Goal: Navigation & Orientation: Find specific page/section

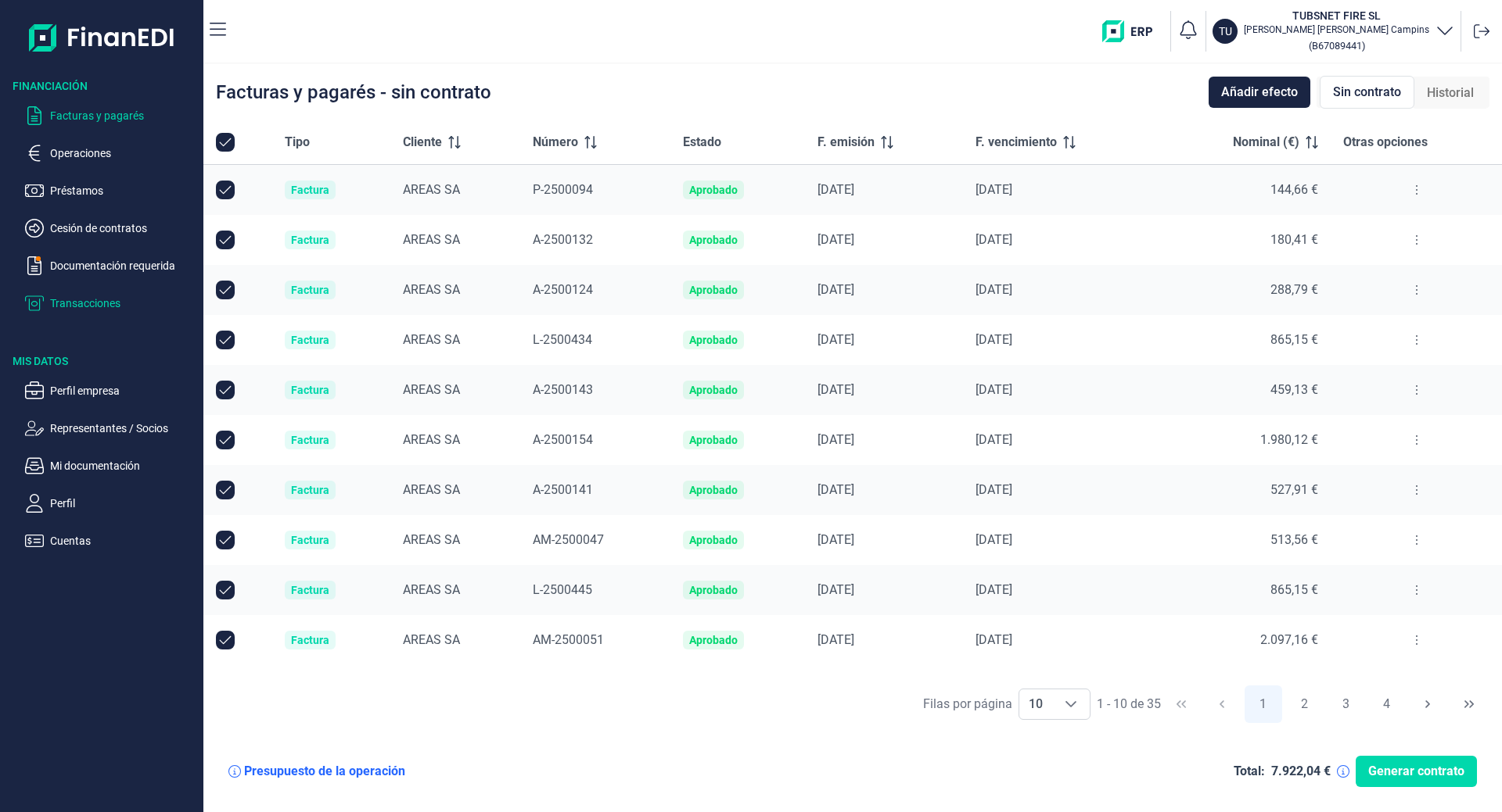
click at [100, 301] on p "Transacciones" at bounding box center [124, 303] width 147 height 19
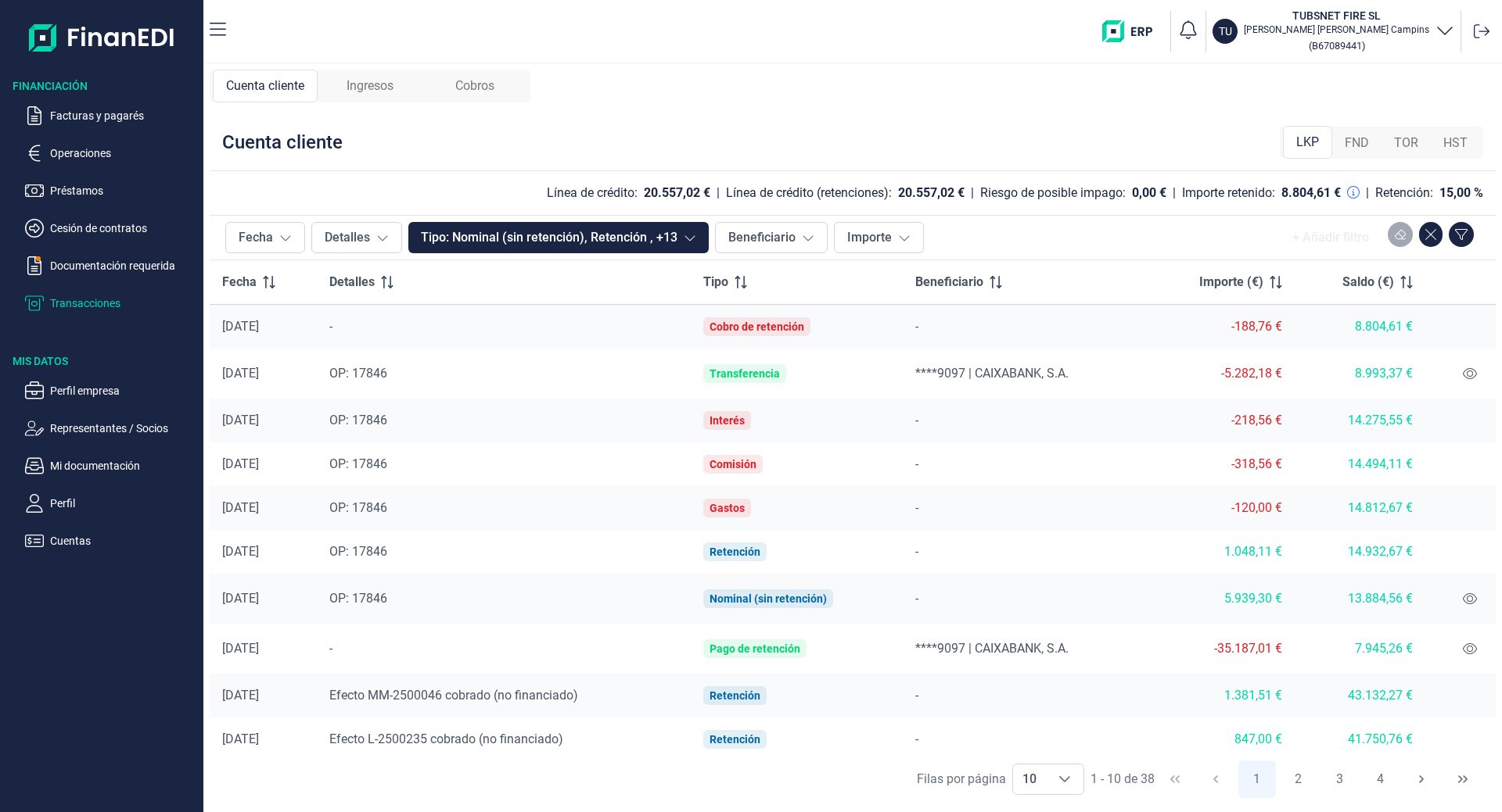
click at [364, 73] on div "Ingresos" at bounding box center [370, 85] width 105 height 32
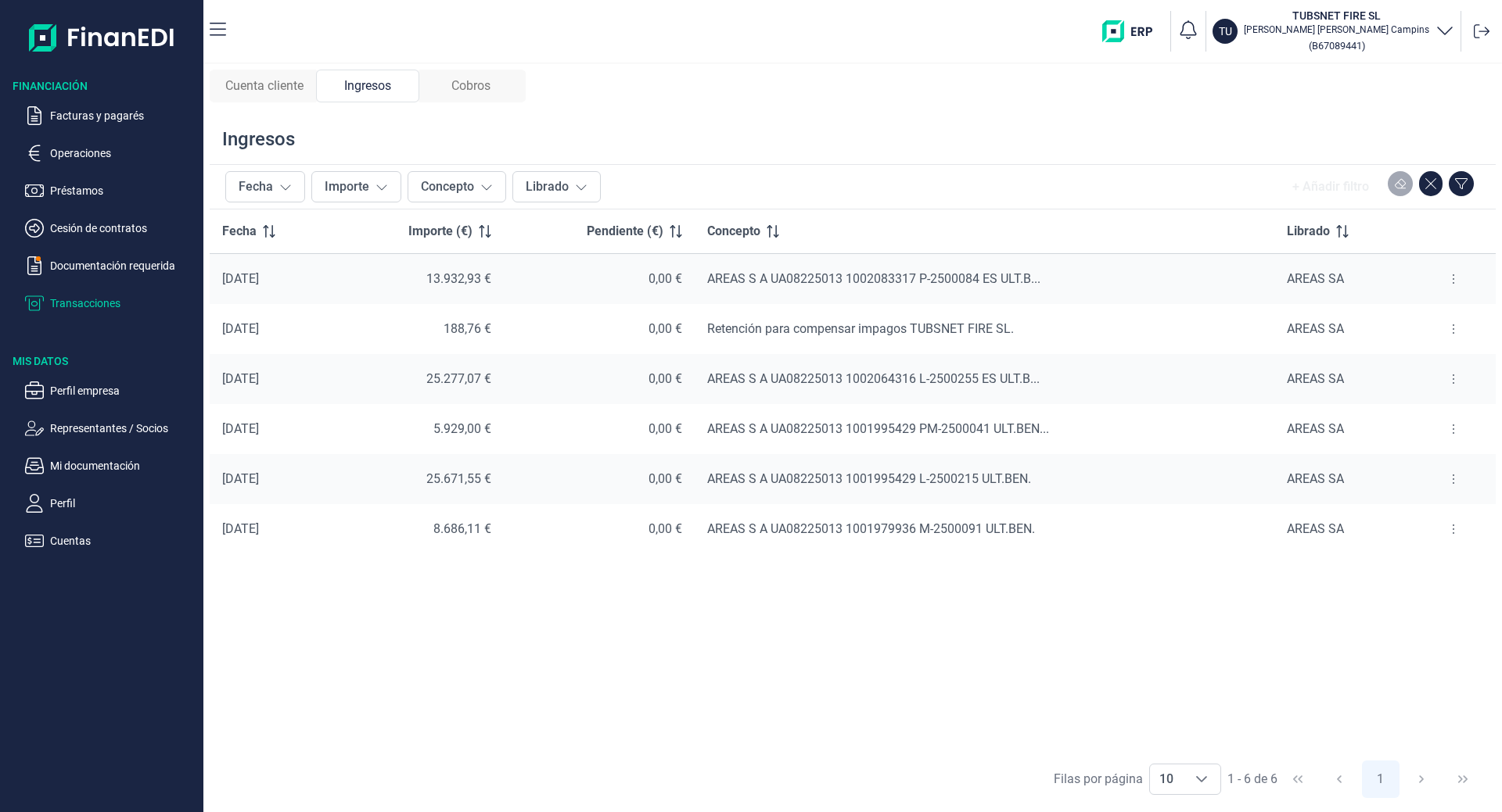
click at [481, 82] on span "Cobros" at bounding box center [470, 86] width 39 height 19
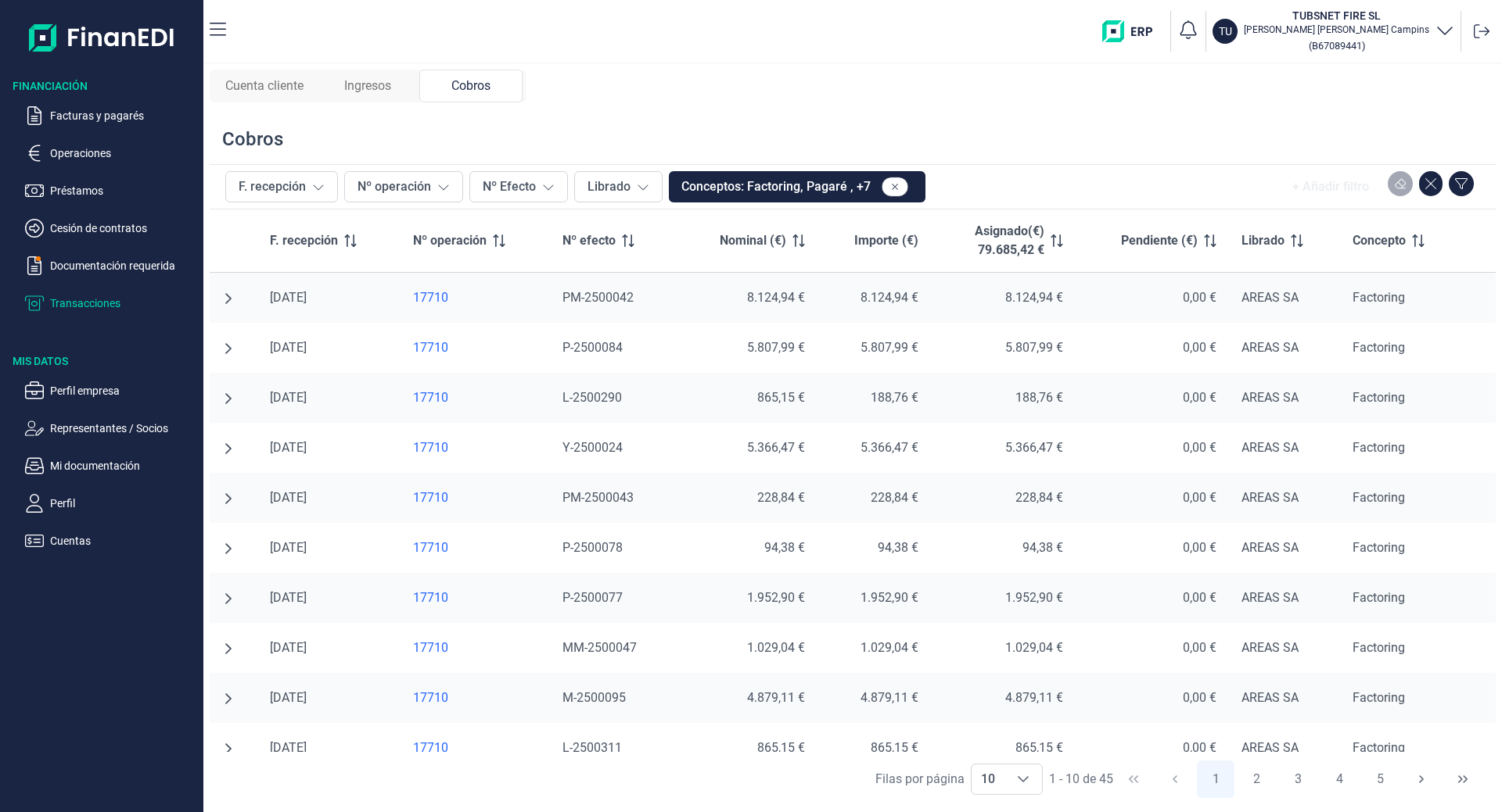
click at [295, 90] on span "Cuenta cliente" at bounding box center [264, 86] width 78 height 19
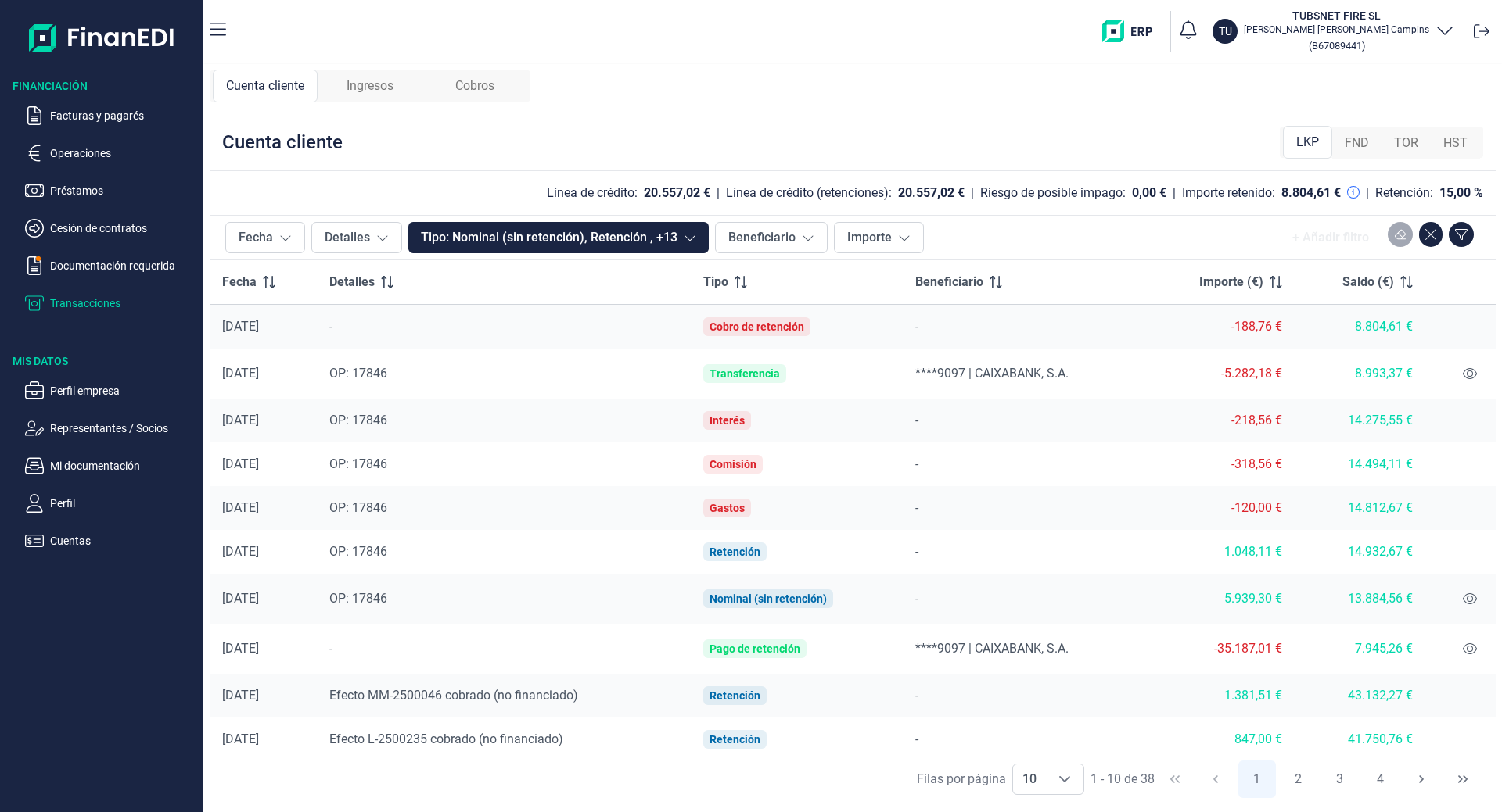
click at [435, 85] on div "Cobros" at bounding box center [474, 85] width 105 height 32
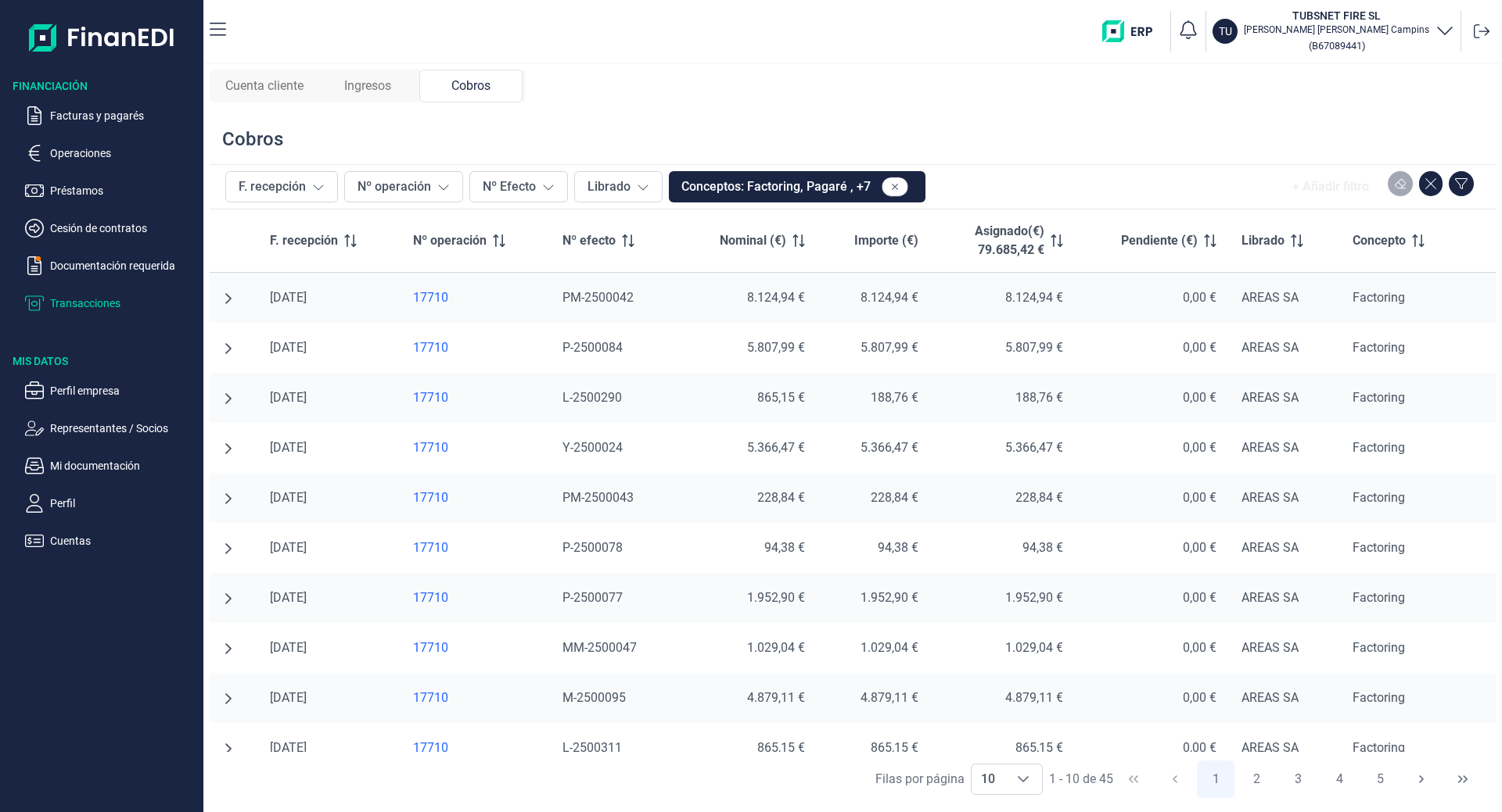
click at [272, 88] on span "Cuenta cliente" at bounding box center [264, 86] width 78 height 19
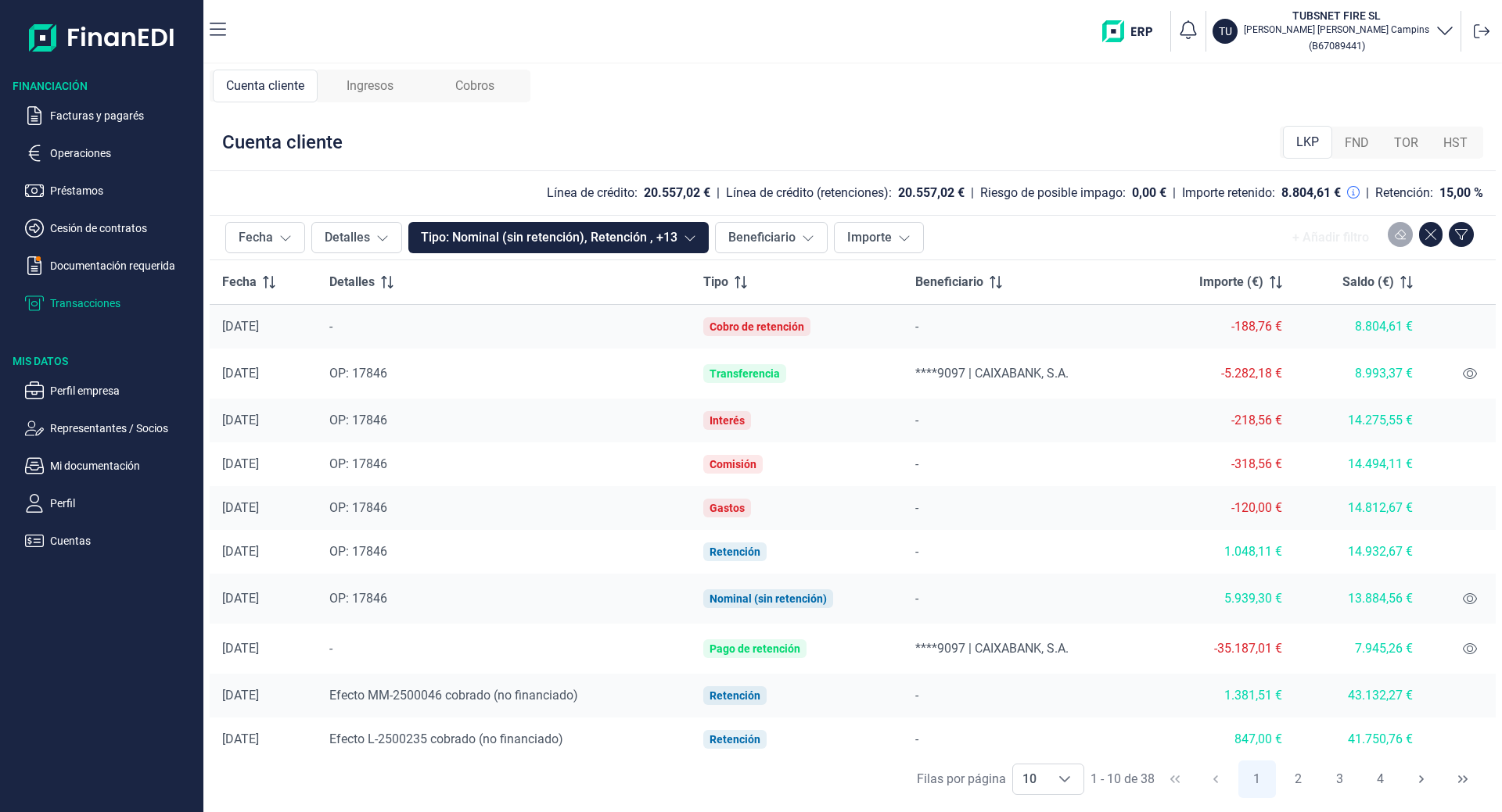
click at [357, 68] on div "Cuenta cliente Ingresos Cobros Cuenta cliente LKP FND TOR HST Línea de crédito:…" at bounding box center [853, 438] width 1299 height 748
click at [361, 78] on span "Ingresos" at bounding box center [370, 86] width 47 height 19
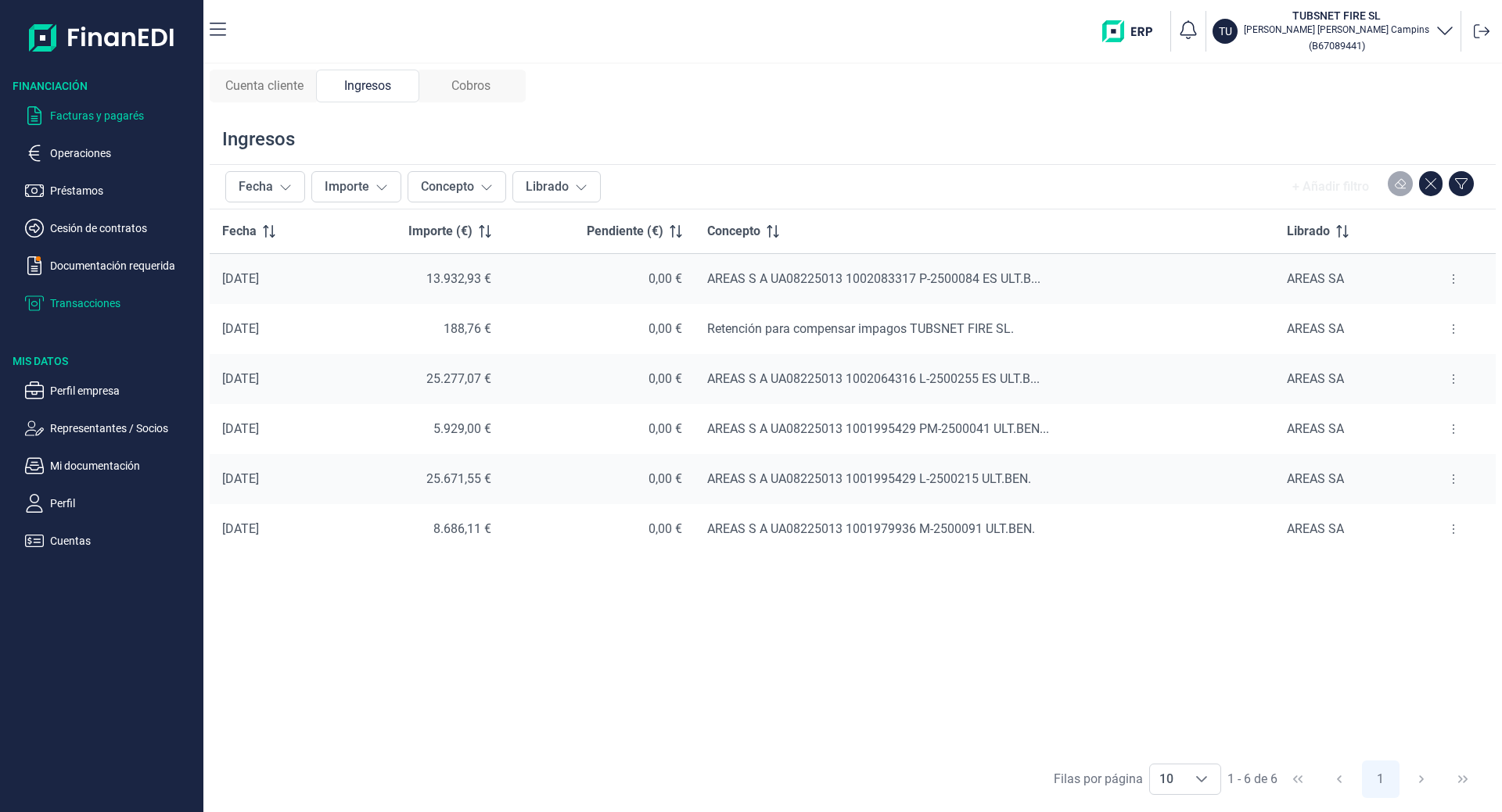
click at [95, 118] on p "Facturas y pagarés" at bounding box center [124, 116] width 147 height 19
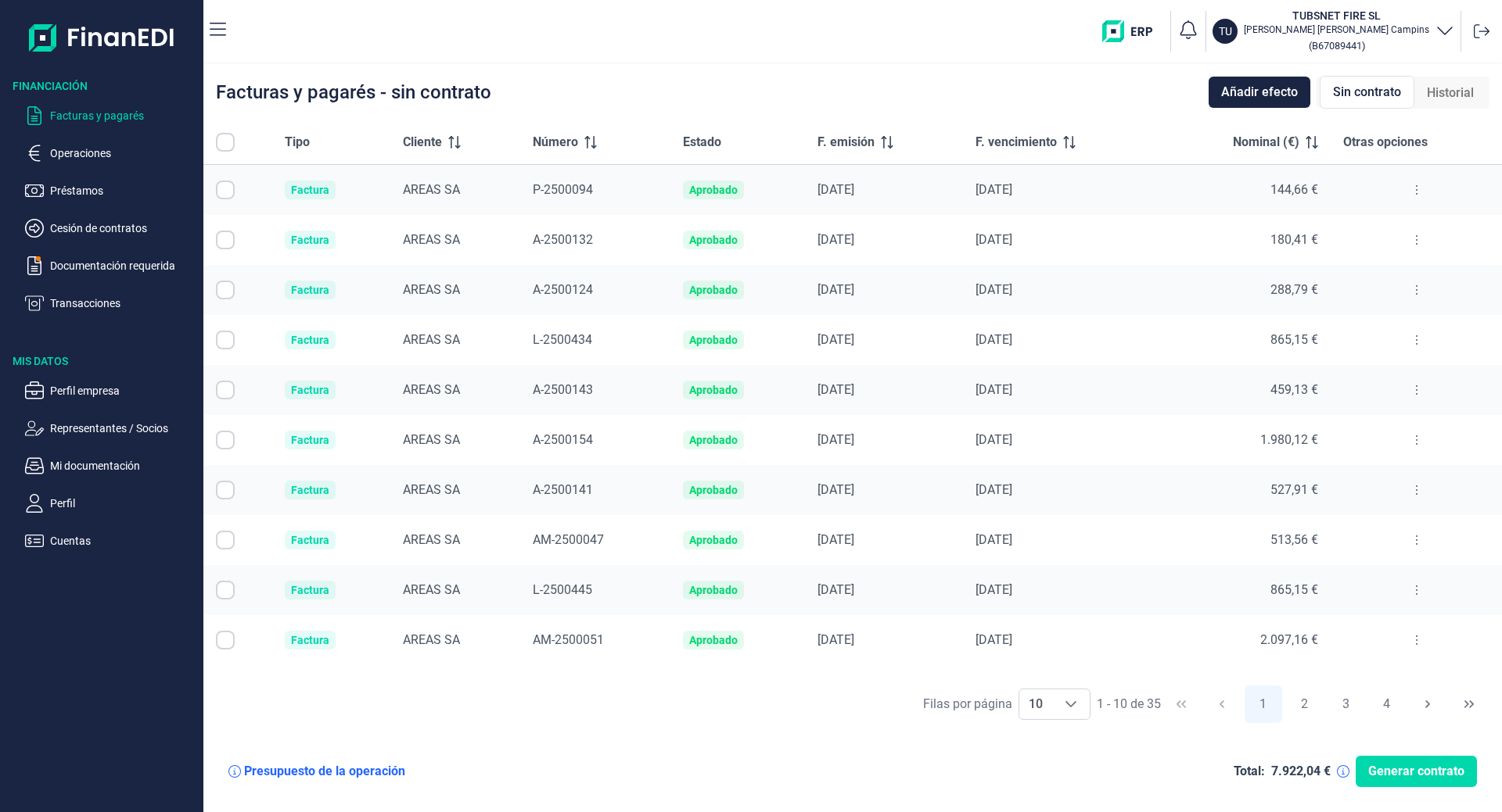
checkbox input "true"
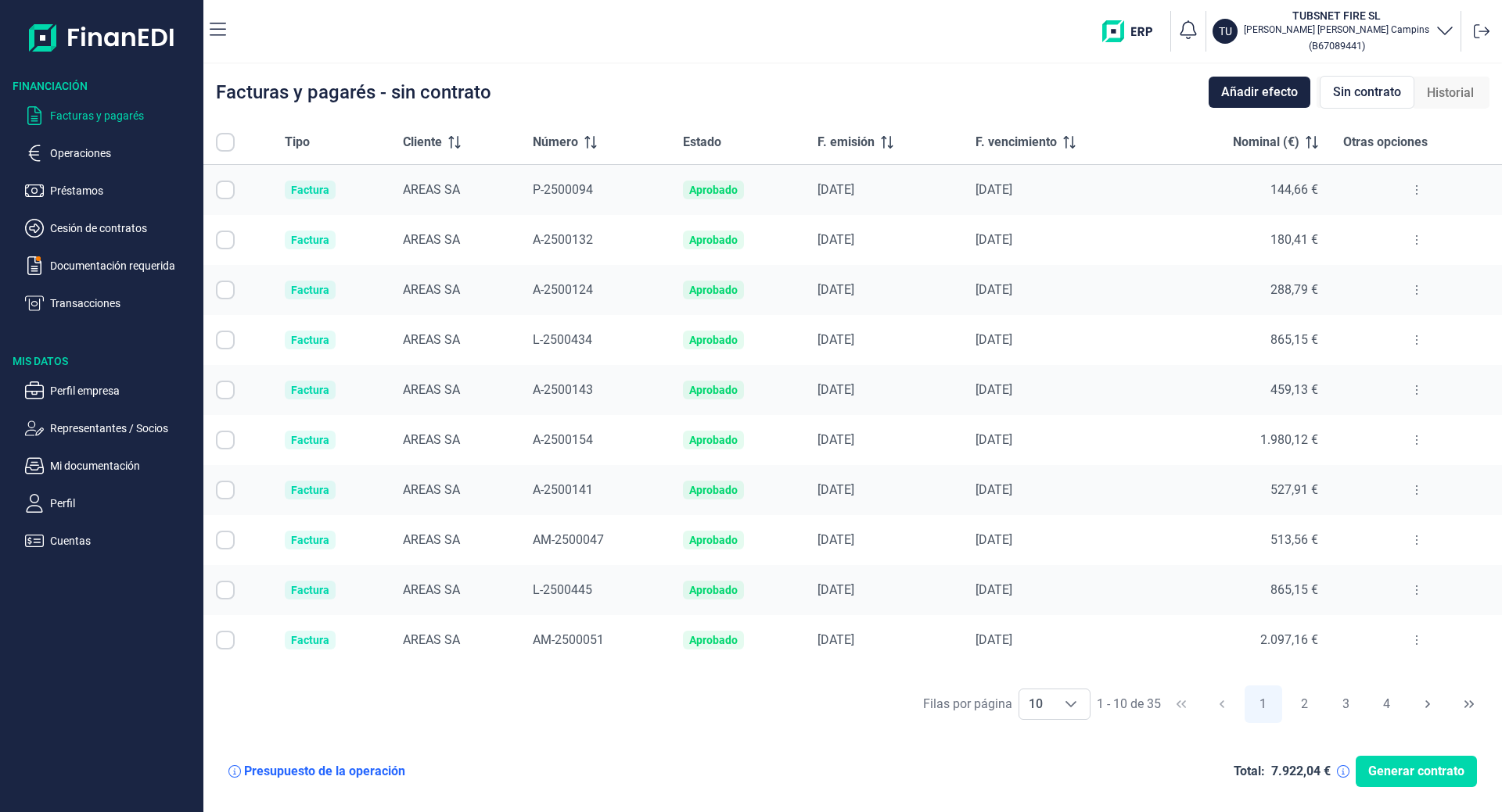
checkbox input "true"
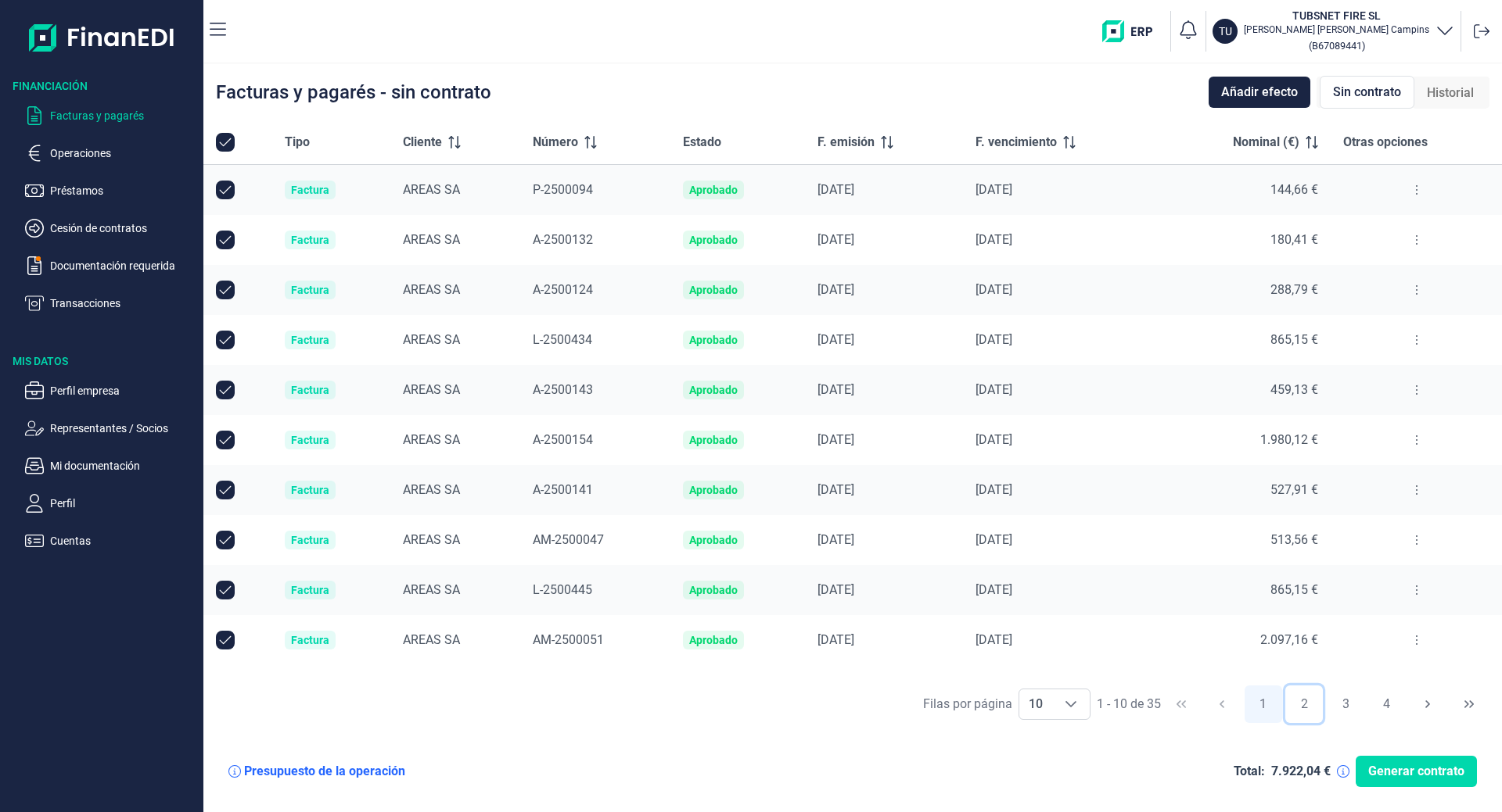
click at [1304, 704] on button "2" at bounding box center [1303, 704] width 37 height 37
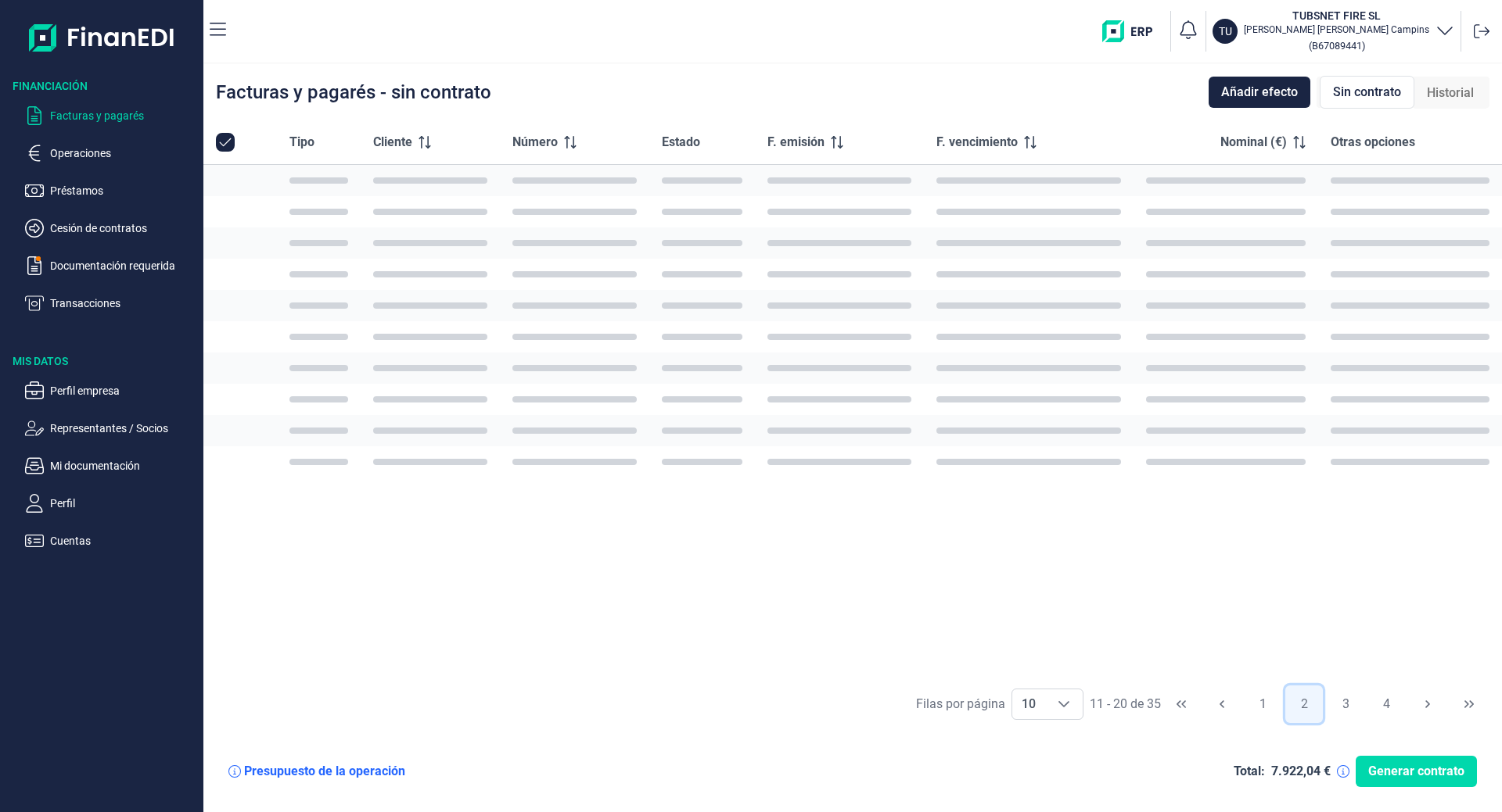
checkbox input "false"
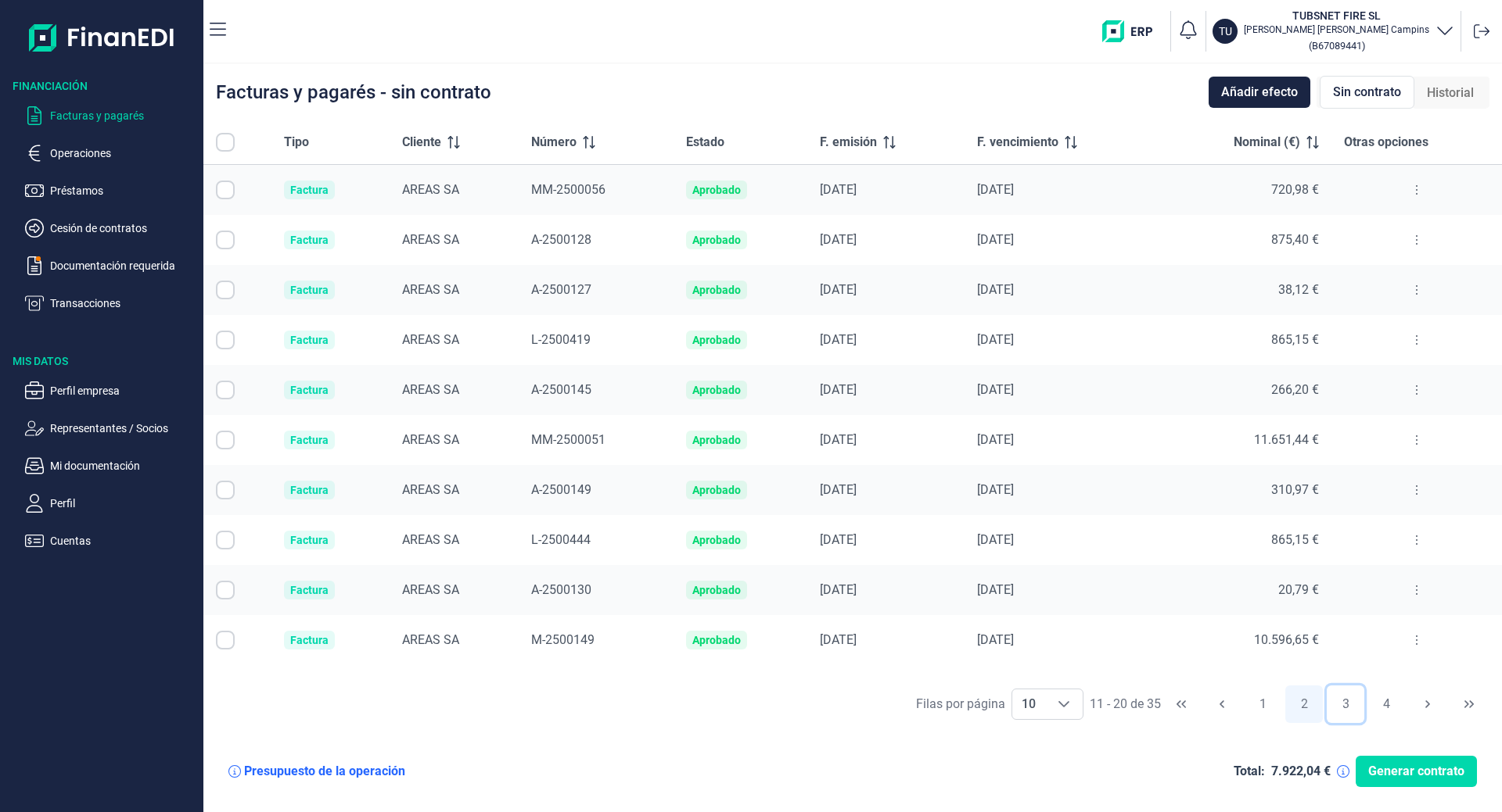
click at [1335, 702] on button "3" at bounding box center [1344, 704] width 37 height 37
click at [72, 288] on ul "Facturas y pagarés Operaciones Préstamos Cesión de contratos Documentación requ…" at bounding box center [101, 203] width 203 height 219
click at [77, 305] on p "Transacciones" at bounding box center [124, 303] width 147 height 19
